Goal: Find specific page/section: Find specific page/section

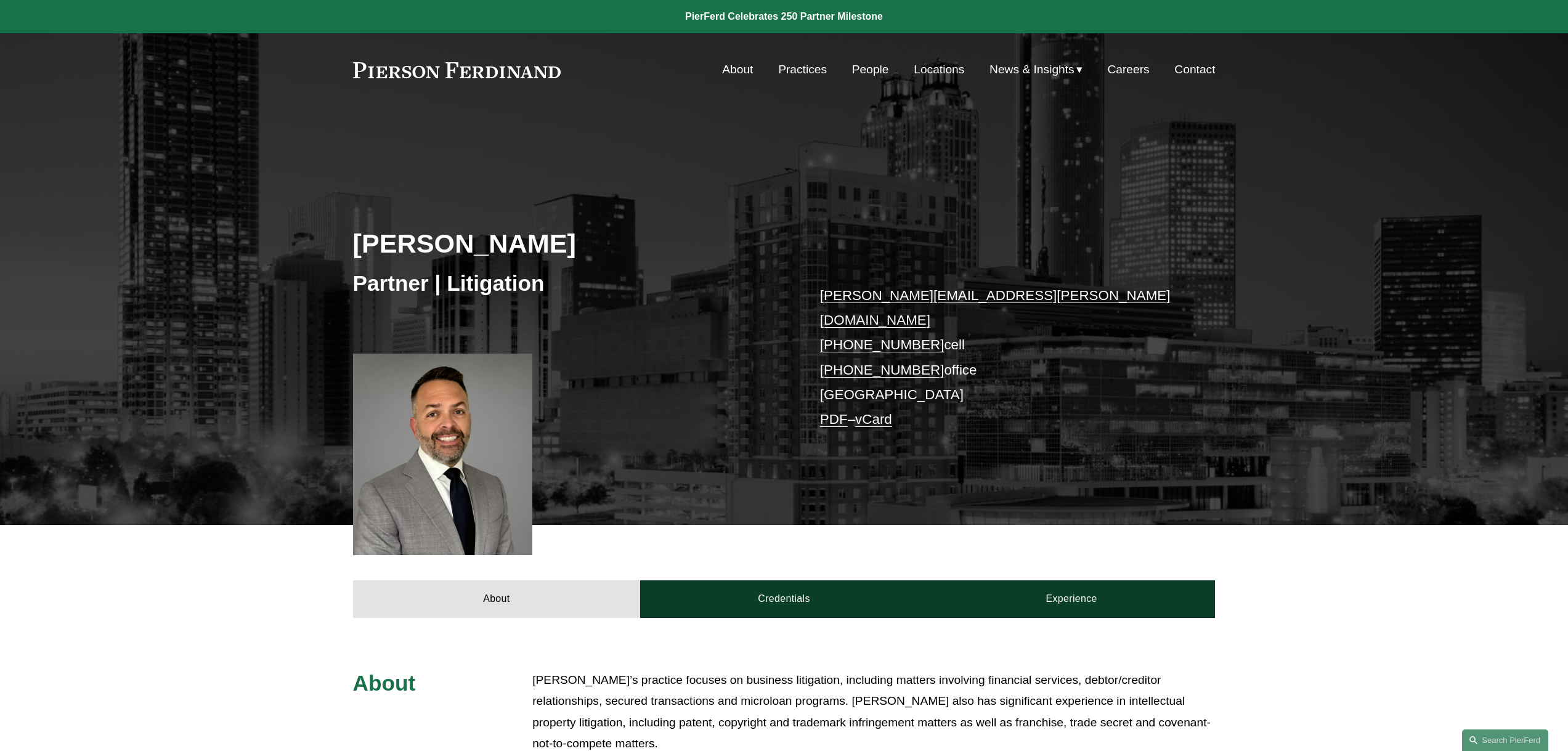
click at [859, 67] on link "People" at bounding box center [871, 69] width 37 height 23
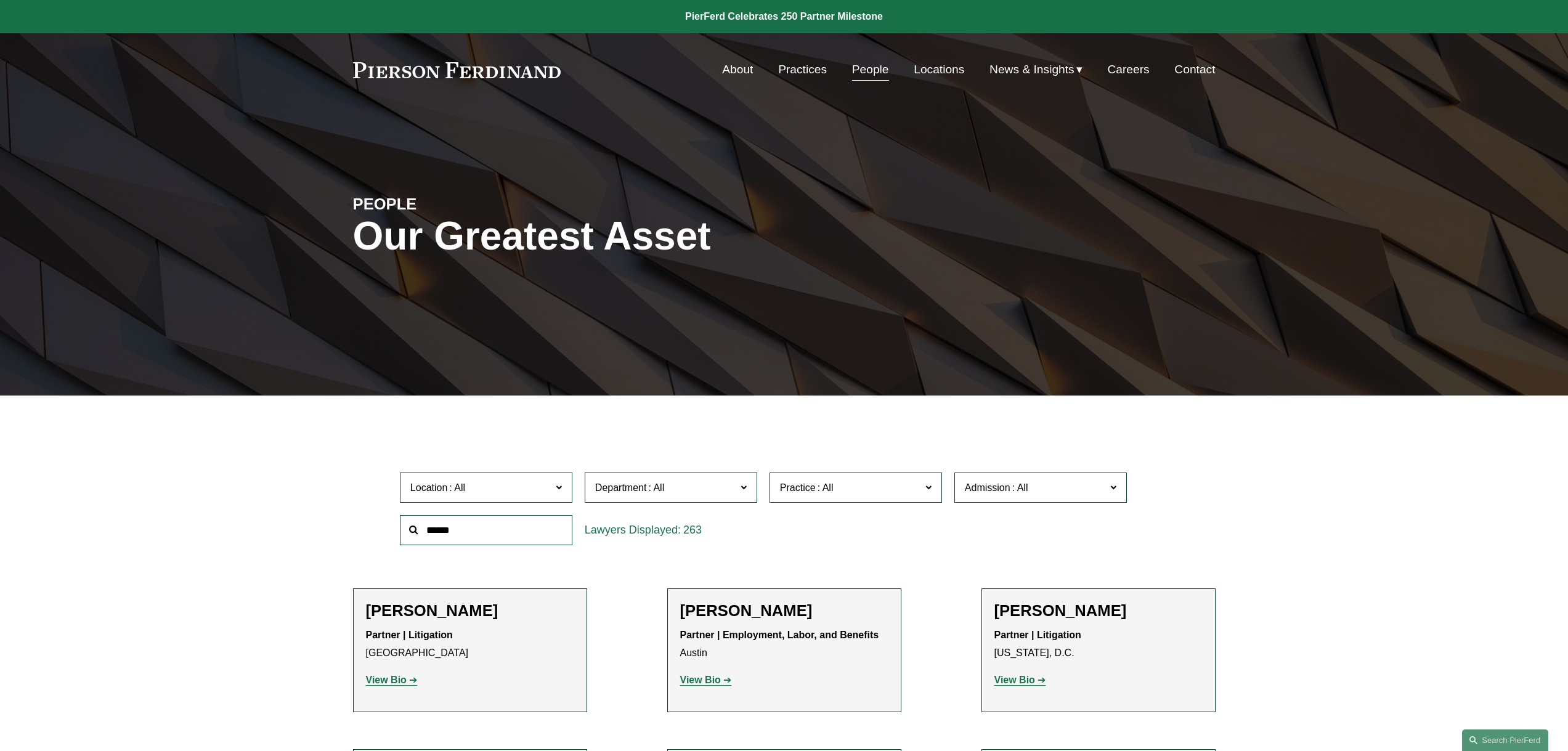
click at [518, 484] on span "Location" at bounding box center [481, 488] width 141 height 17
click at [0, 0] on link "[GEOGRAPHIC_DATA]" at bounding box center [0, 0] width 0 height 0
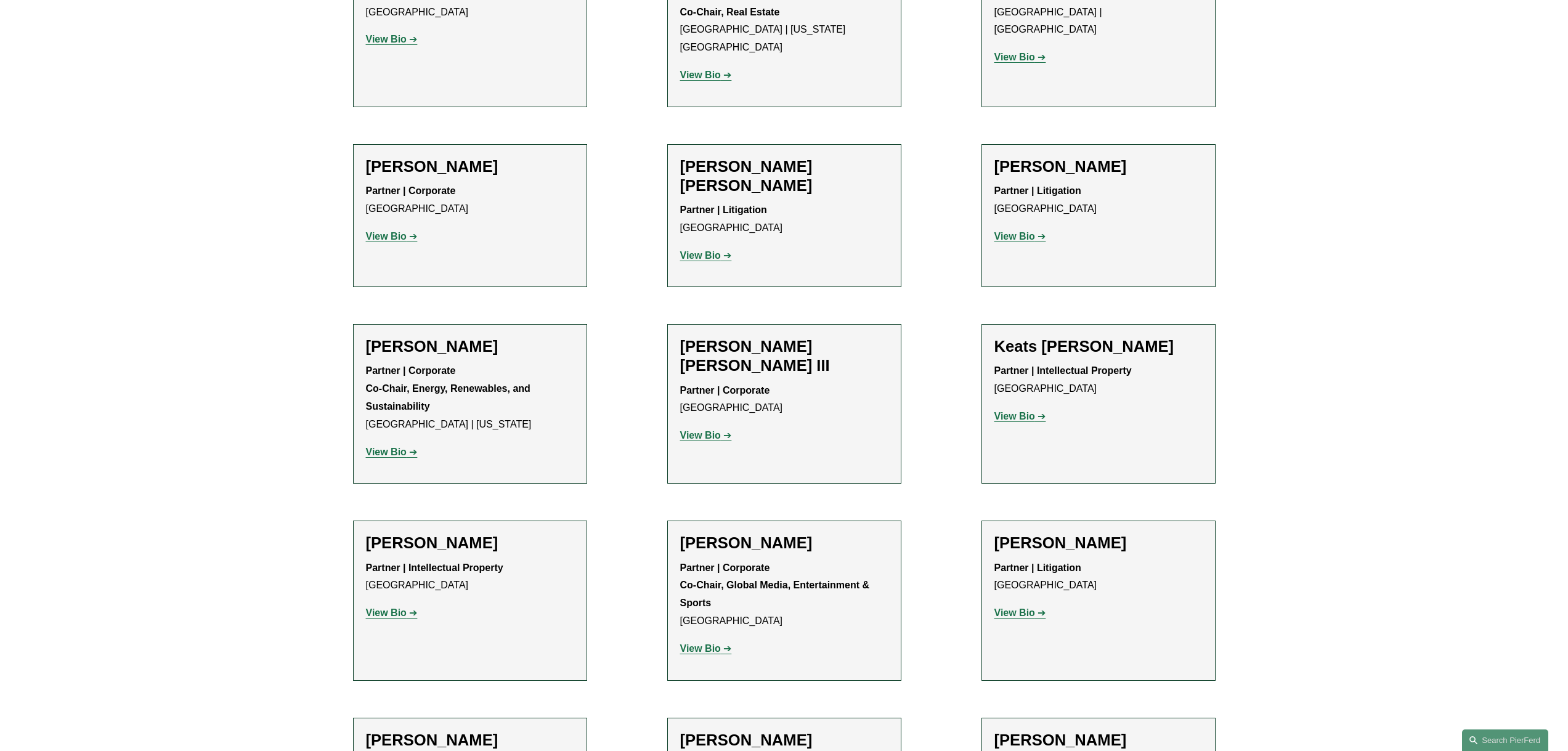
scroll to position [1384, 0]
